Goal: Task Accomplishment & Management: Complete application form

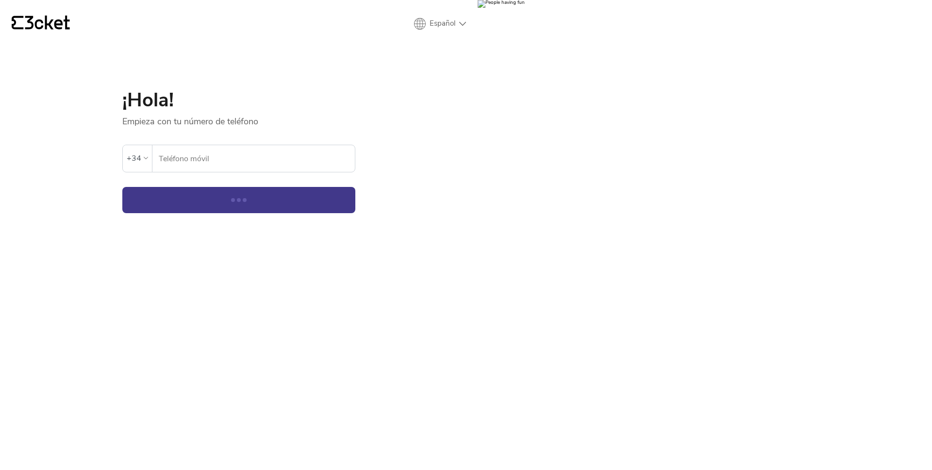
select select "es"
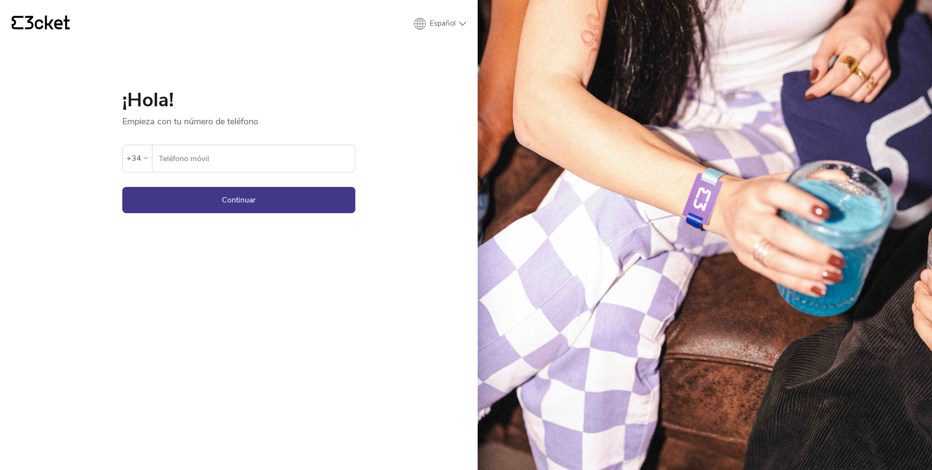
click at [209, 163] on input "Teléfono móvil" at bounding box center [256, 158] width 197 height 27
type input "637060026"
click at [197, 200] on button "Continuar" at bounding box center [238, 200] width 233 height 26
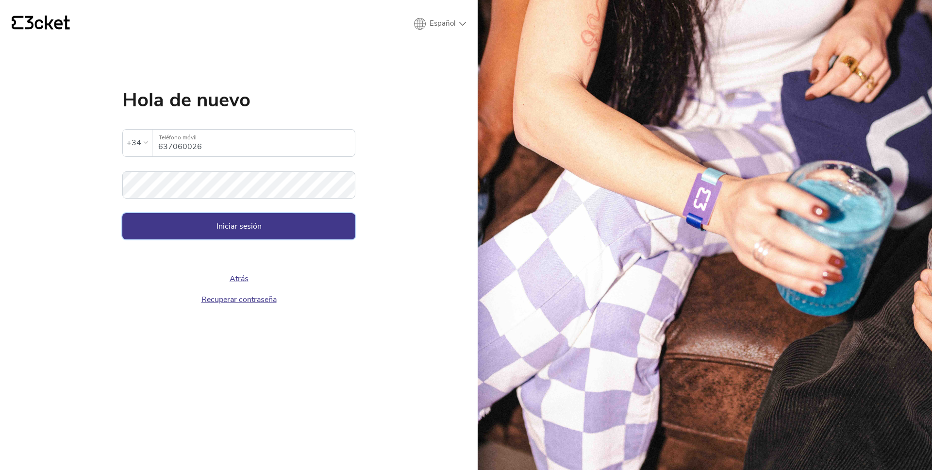
click at [219, 225] on button "Iniciar sesión" at bounding box center [238, 226] width 233 height 26
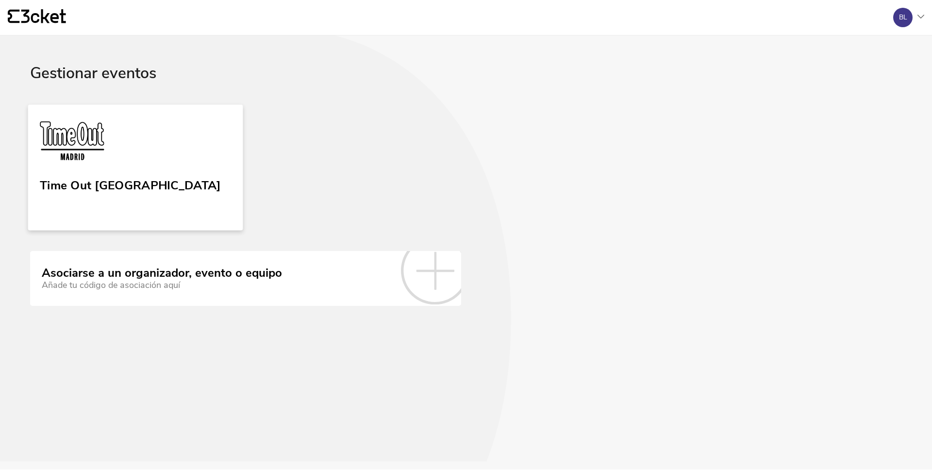
click at [58, 141] on img at bounding box center [72, 142] width 65 height 45
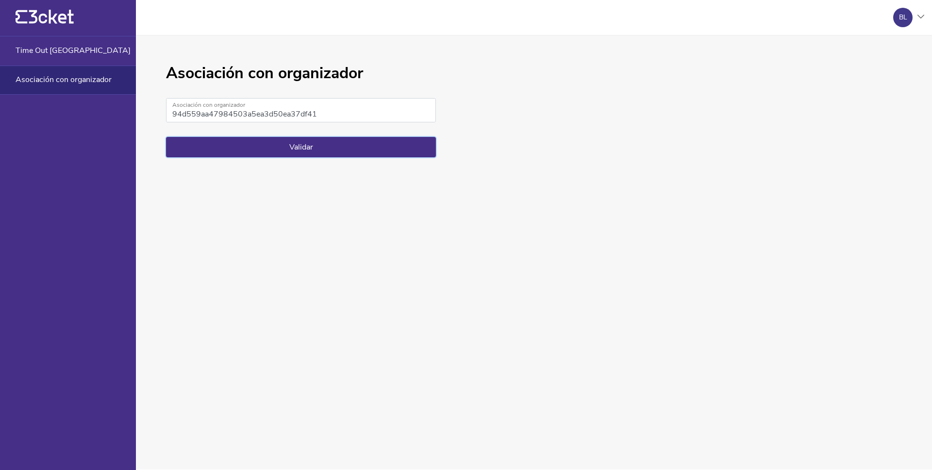
click at [268, 141] on button "Validar" at bounding box center [301, 147] width 270 height 20
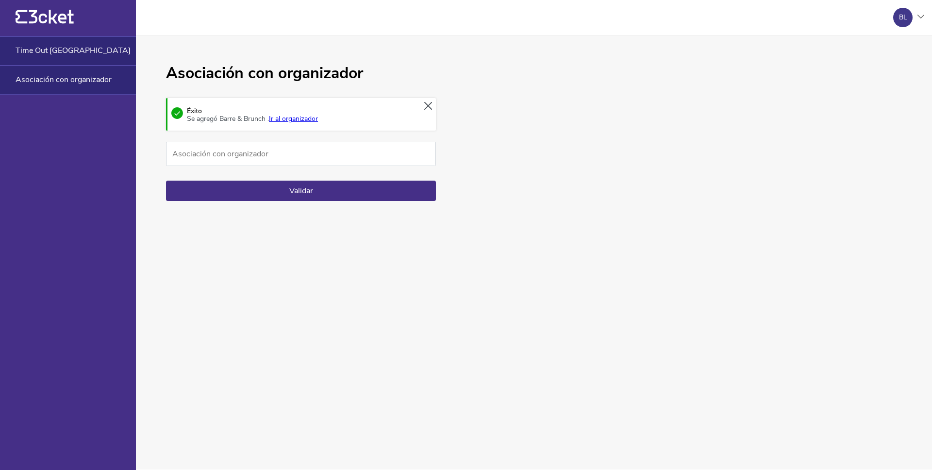
click at [47, 50] on span "Time Out Madrid" at bounding box center [73, 50] width 115 height 9
